Goal: Navigation & Orientation: Go to known website

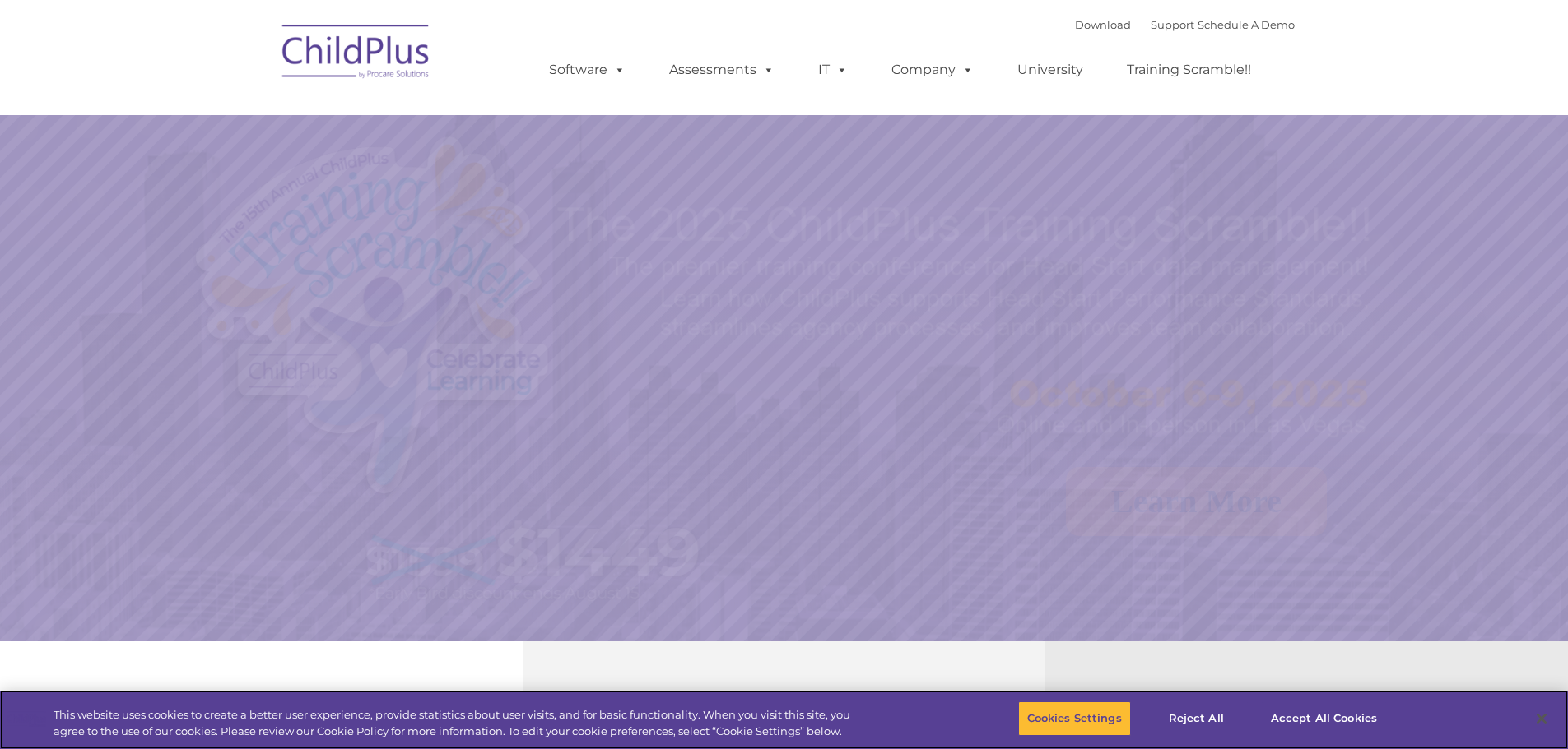
select select "MEDIUM"
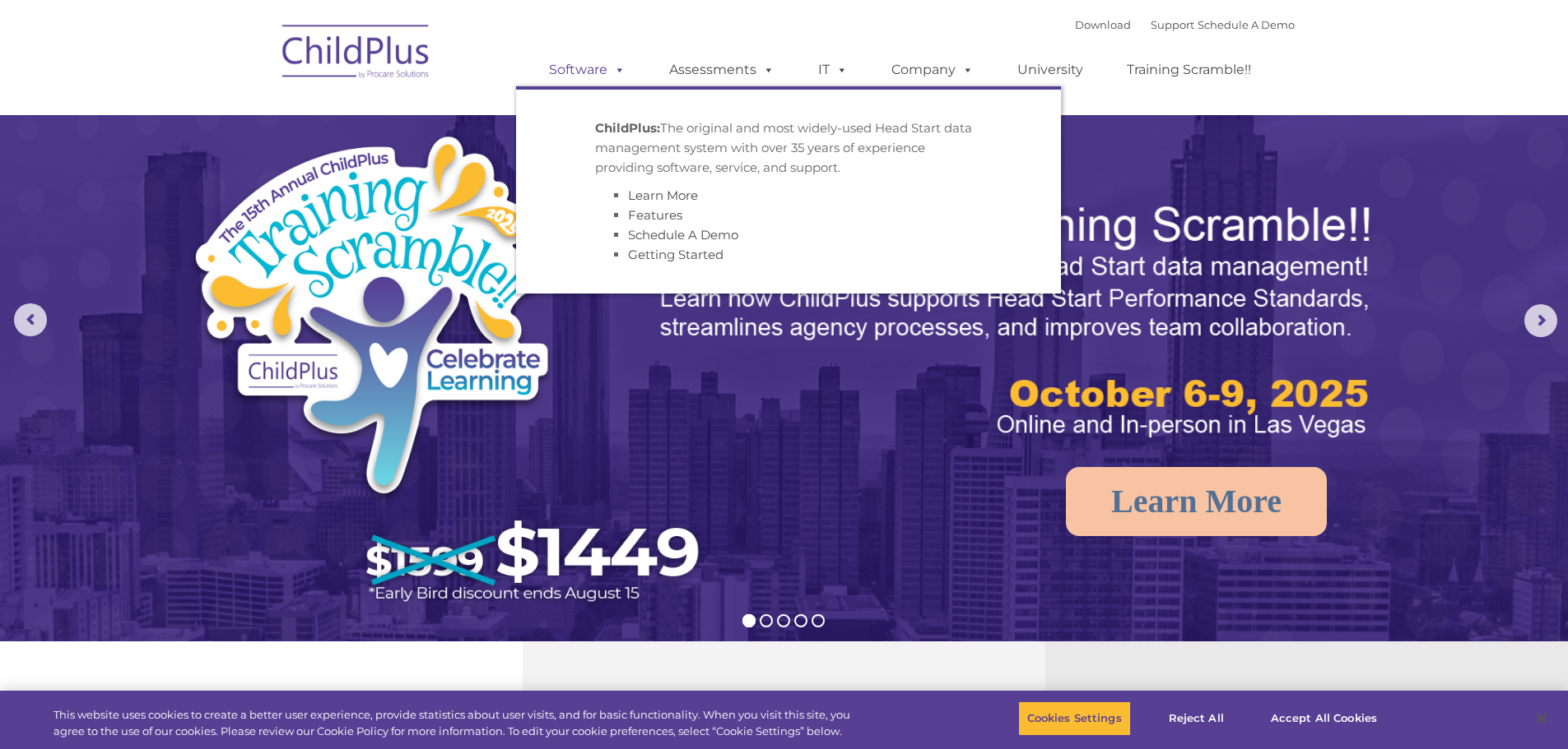
click at [567, 76] on link "Software" at bounding box center [587, 69] width 109 height 33
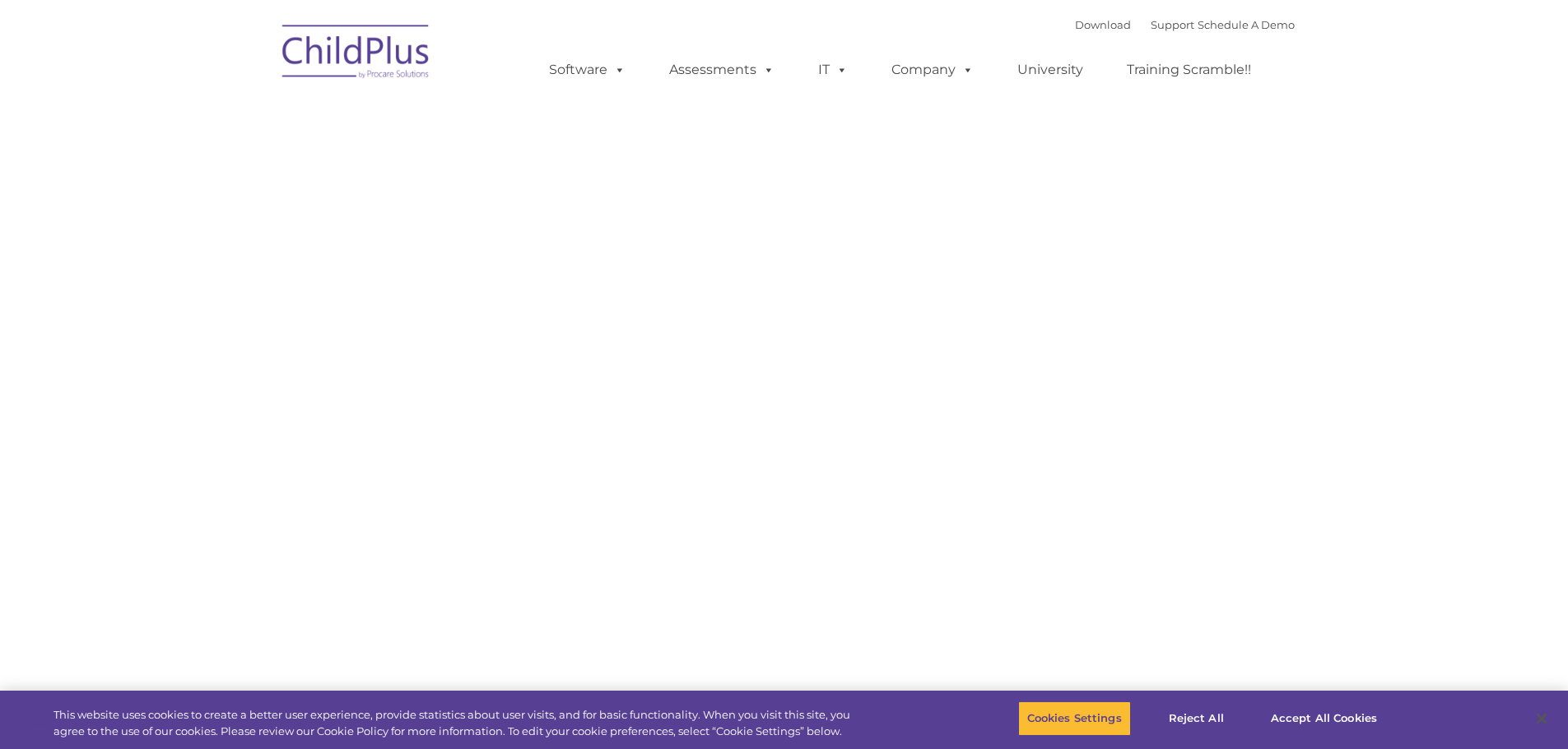
type input ""
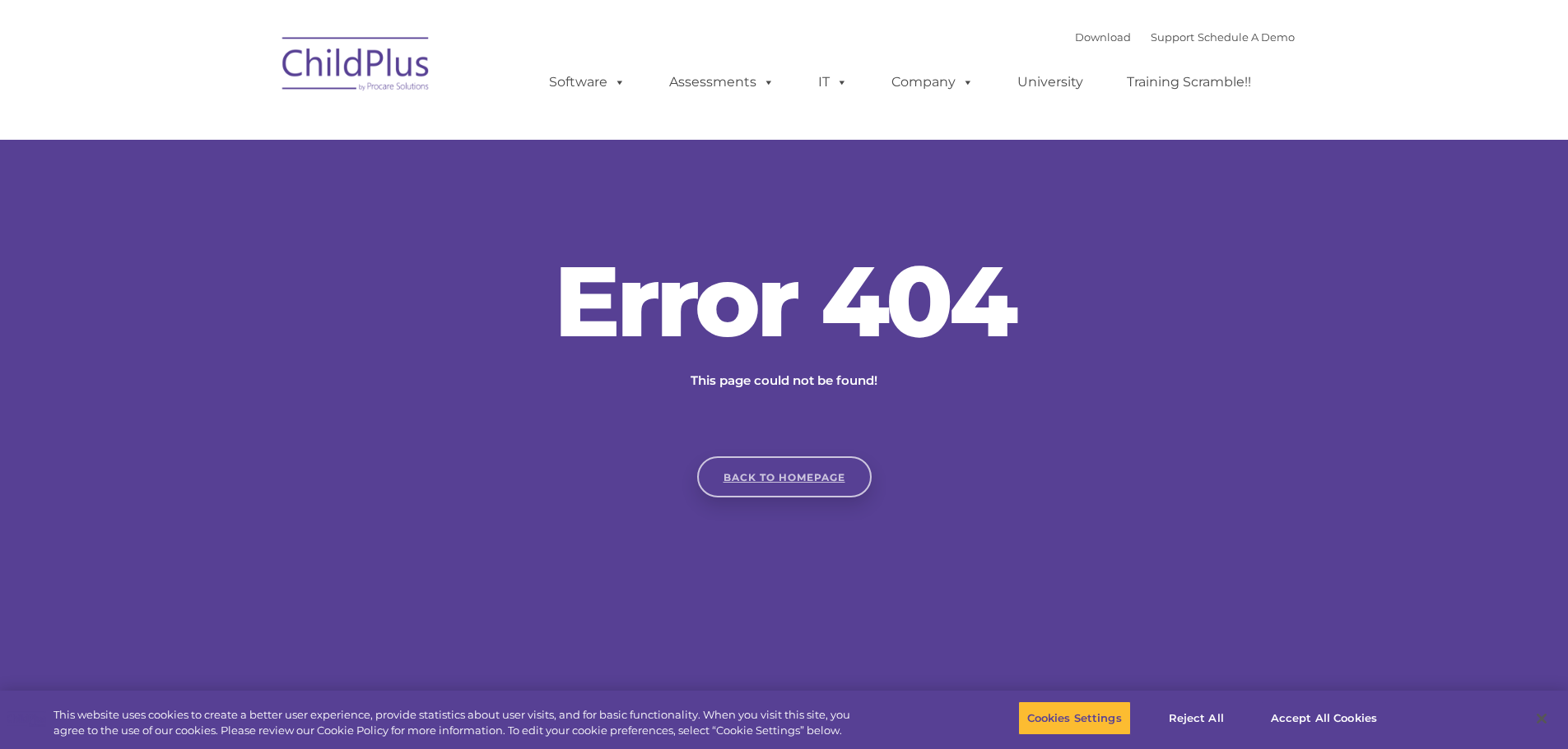
click at [788, 492] on link "Back to homepage" at bounding box center [784, 477] width 175 height 41
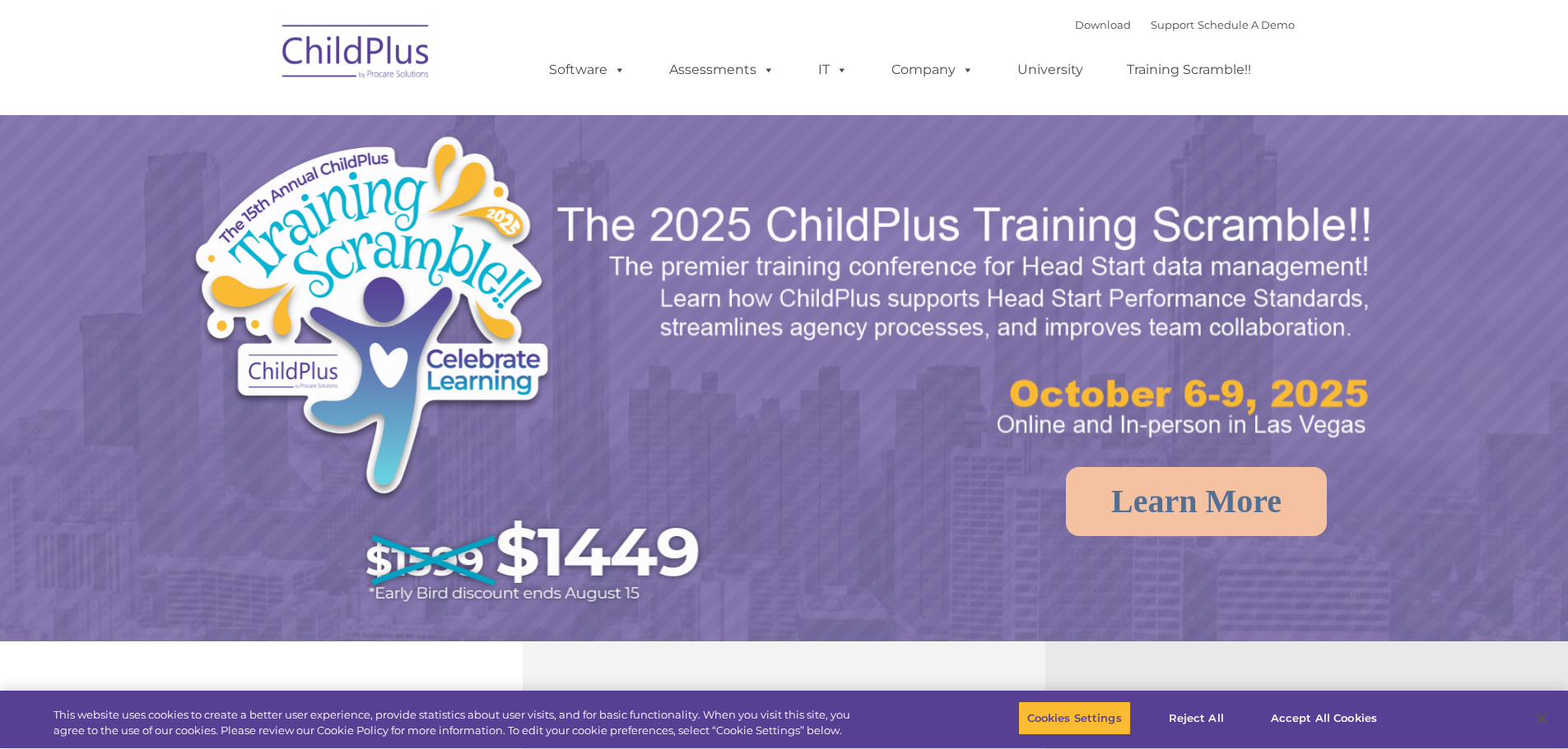
select select "MEDIUM"
